Goal: Navigation & Orientation: Find specific page/section

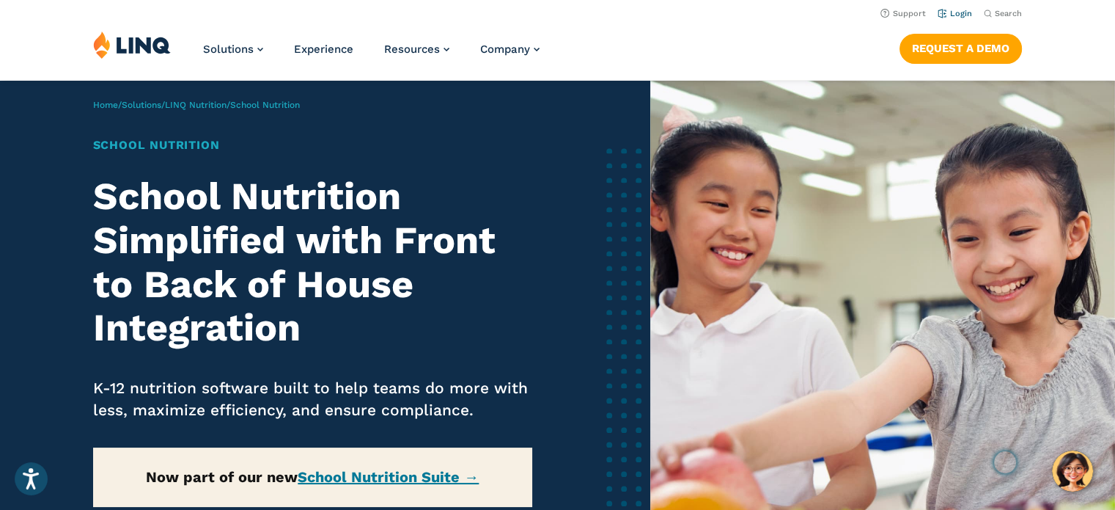
click at [953, 11] on link "Login" at bounding box center [955, 14] width 34 height 10
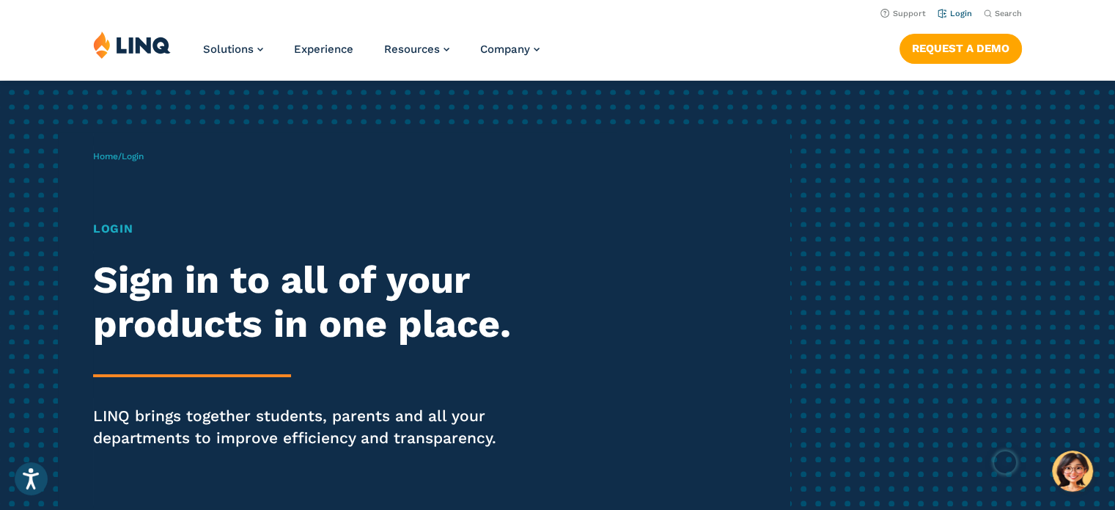
click at [950, 8] on li "Login" at bounding box center [955, 12] width 34 height 16
click at [949, 12] on link "Login" at bounding box center [955, 14] width 34 height 10
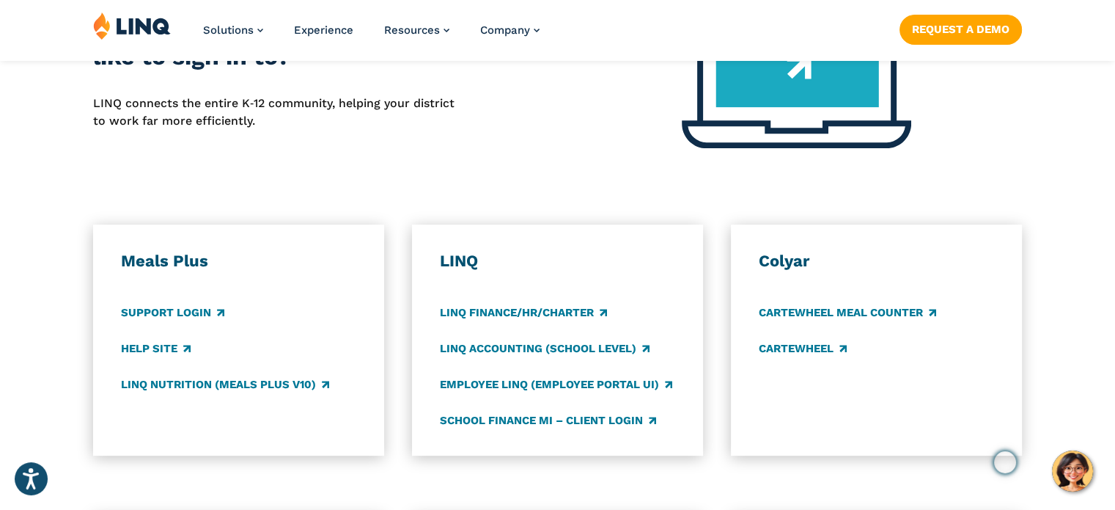
scroll to position [953, 0]
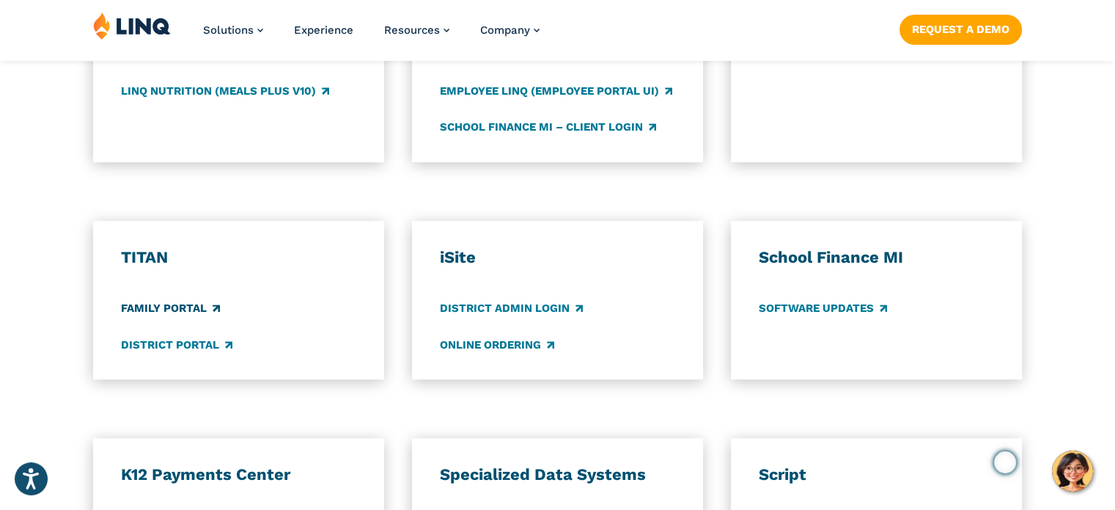
click at [181, 306] on link "Family Portal" at bounding box center [170, 309] width 99 height 16
